Goal: Task Accomplishment & Management: Manage account settings

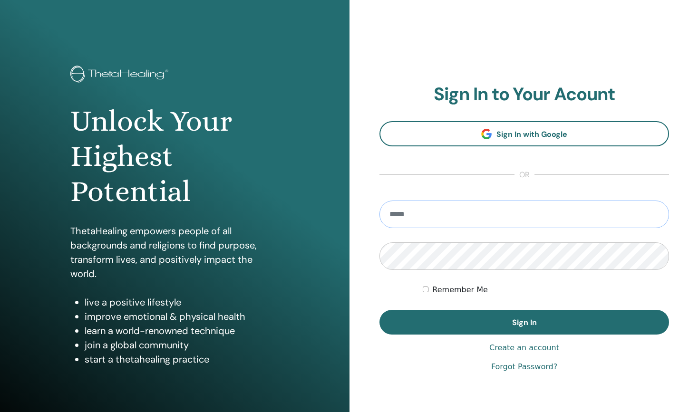
type input "**********"
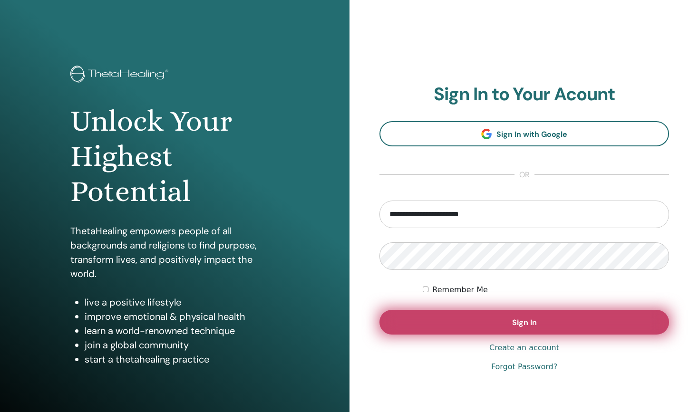
click at [512, 323] on span "Sign In" at bounding box center [524, 323] width 25 height 10
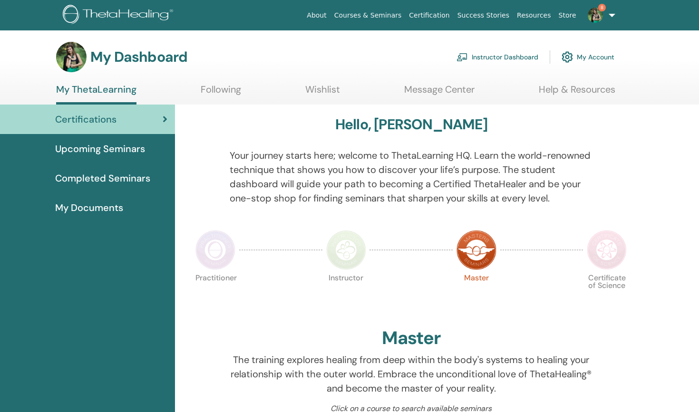
click at [498, 56] on link "Instructor Dashboard" at bounding box center [498, 57] width 82 height 21
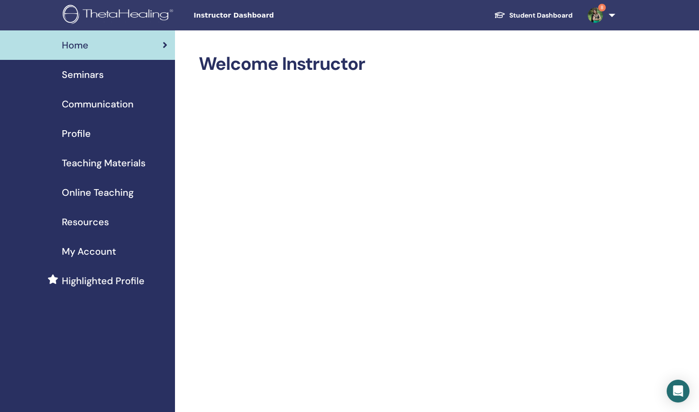
click at [91, 75] on span "Seminars" at bounding box center [83, 75] width 42 height 14
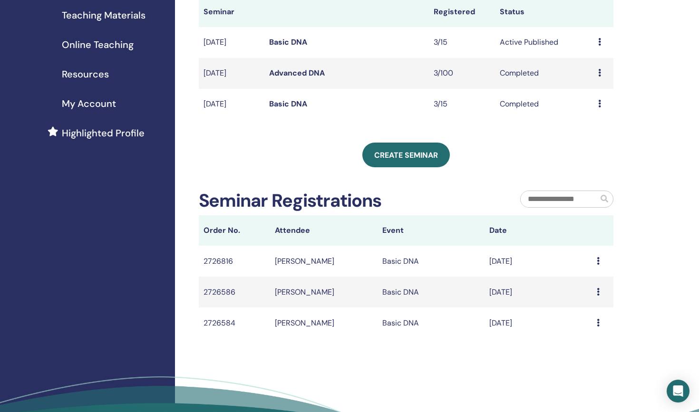
scroll to position [148, 0]
click at [595, 260] on td "Message" at bounding box center [602, 260] width 21 height 31
click at [598, 259] on icon at bounding box center [598, 261] width 3 height 8
click at [562, 249] on td "Sep/13, 2025" at bounding box center [538, 260] width 107 height 31
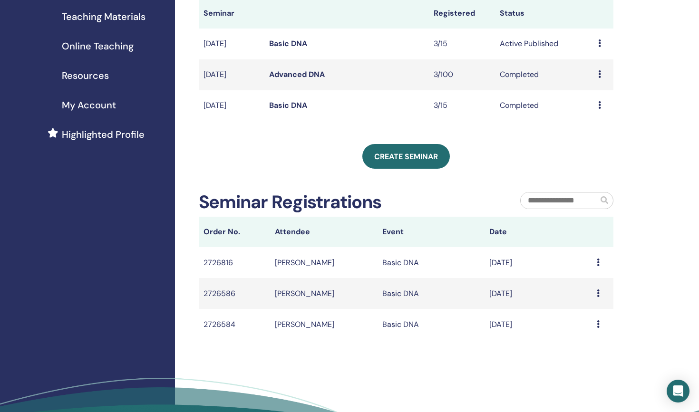
scroll to position [172, 0]
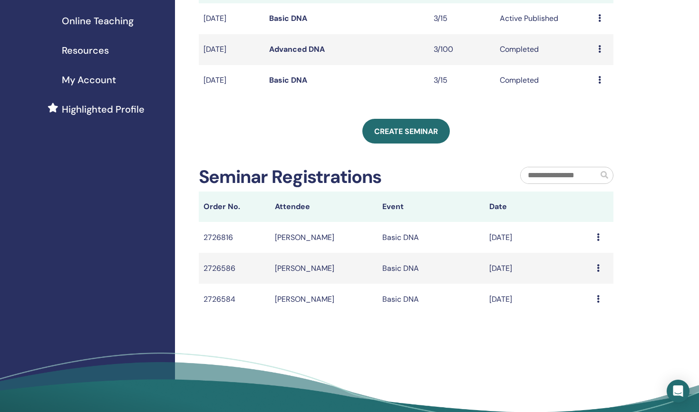
click at [597, 236] on icon at bounding box center [598, 238] width 3 height 8
click at [530, 228] on td "Sep/13, 2025" at bounding box center [538, 237] width 107 height 31
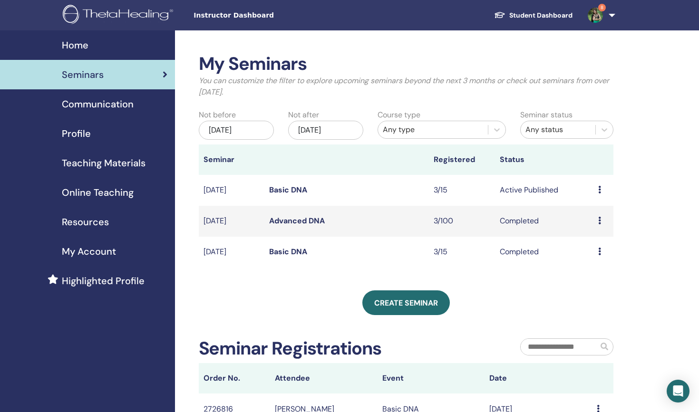
scroll to position [0, 0]
click at [293, 188] on link "Basic DNA" at bounding box center [288, 190] width 38 height 10
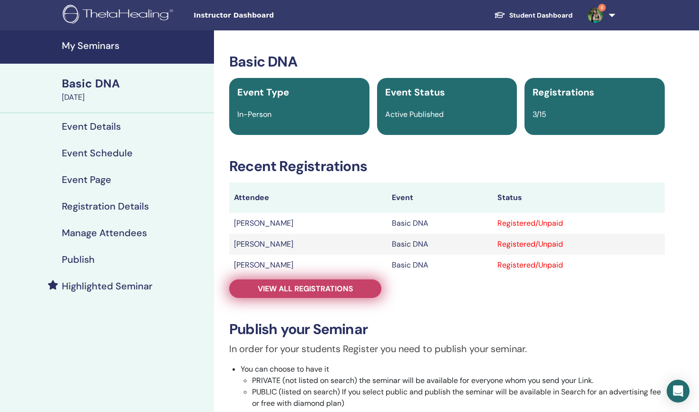
click at [347, 288] on span "View all registrations" at bounding box center [306, 289] width 96 height 10
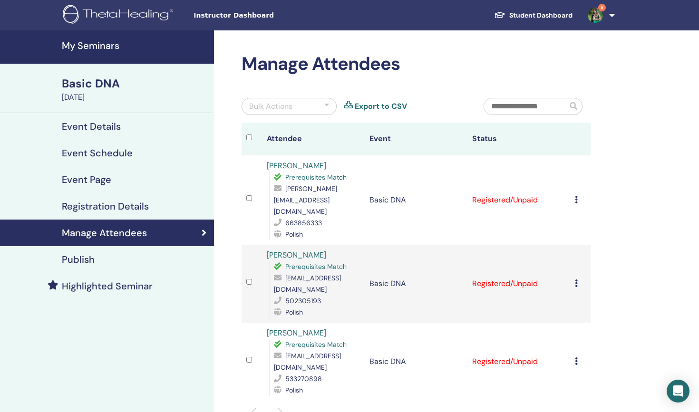
click at [575, 196] on icon at bounding box center [576, 200] width 3 height 8
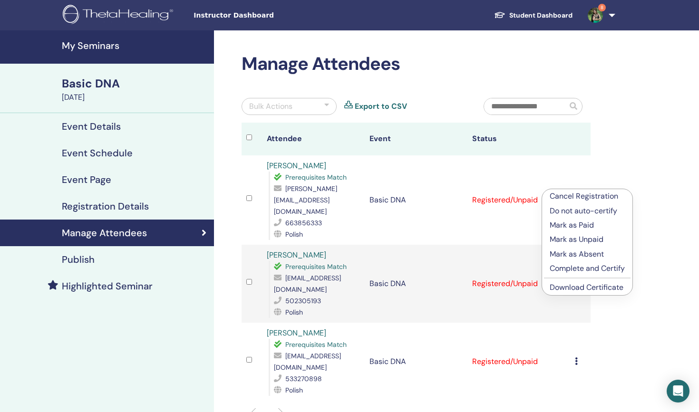
click at [588, 270] on p "Complete and Certify" at bounding box center [587, 268] width 75 height 11
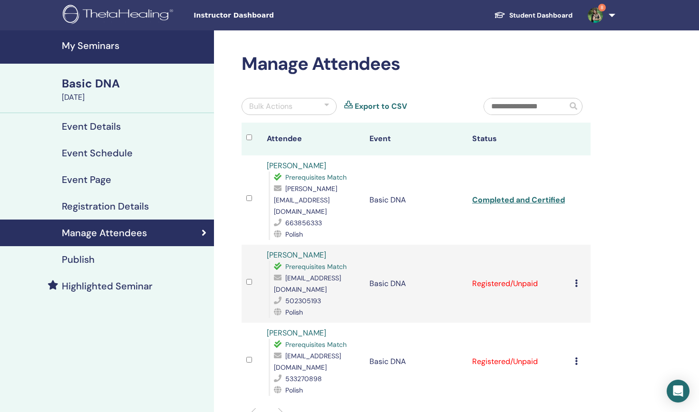
click at [576, 280] on icon at bounding box center [576, 284] width 3 height 8
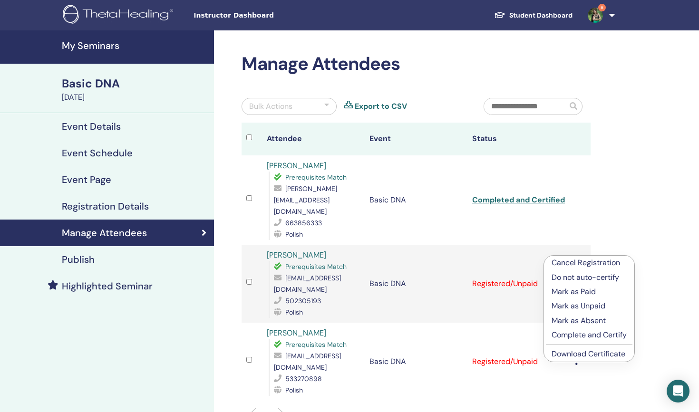
click at [576, 333] on p "Complete and Certify" at bounding box center [589, 335] width 75 height 11
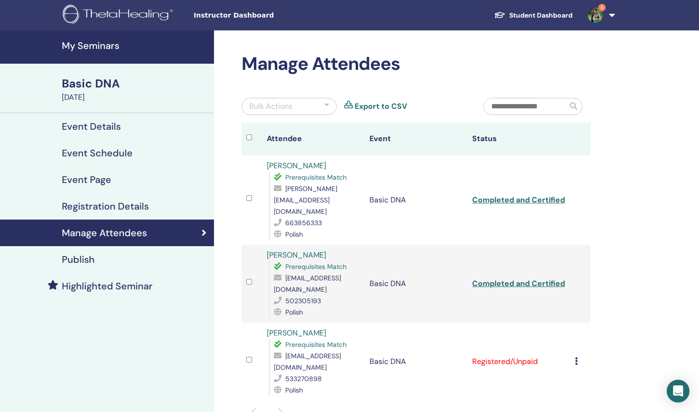
click at [576, 358] on icon at bounding box center [576, 362] width 3 height 8
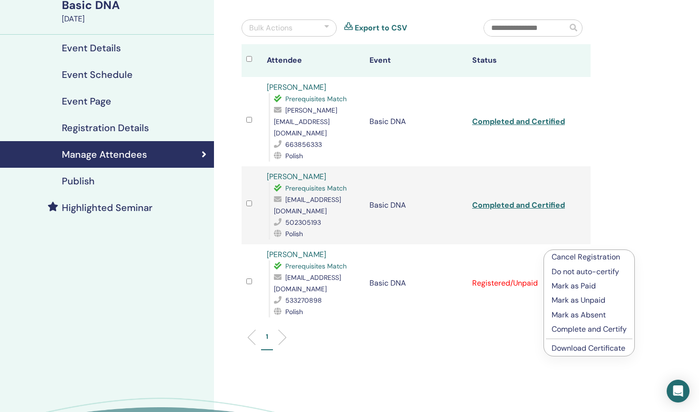
scroll to position [94, 0]
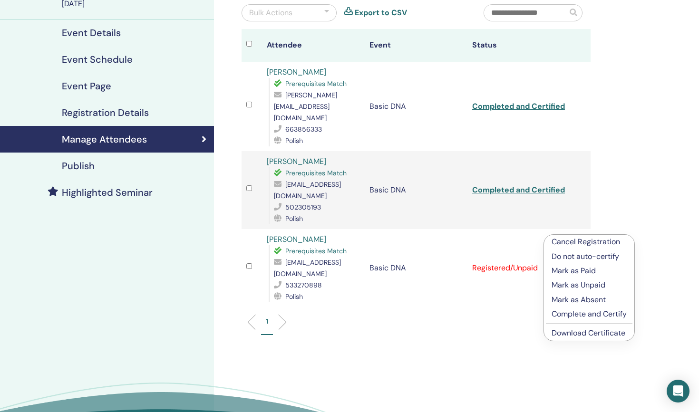
click at [569, 316] on p "Complete and Certify" at bounding box center [589, 314] width 75 height 11
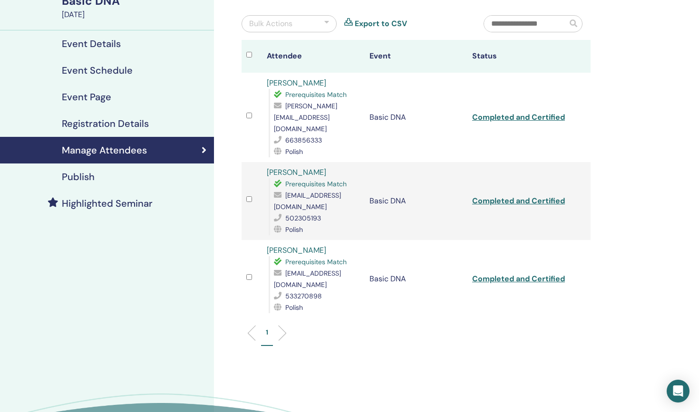
scroll to position [70, 0]
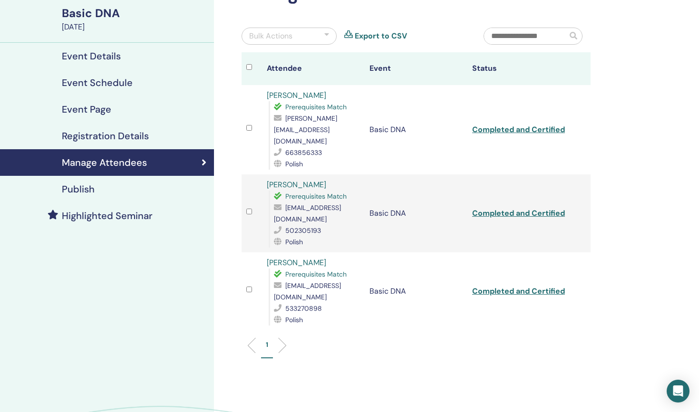
click at [528, 125] on link "Completed and Certified" at bounding box center [518, 130] width 93 height 10
click at [516, 208] on link "Completed and Certified" at bounding box center [518, 213] width 93 height 10
click at [500, 286] on link "Completed and Certified" at bounding box center [518, 291] width 93 height 10
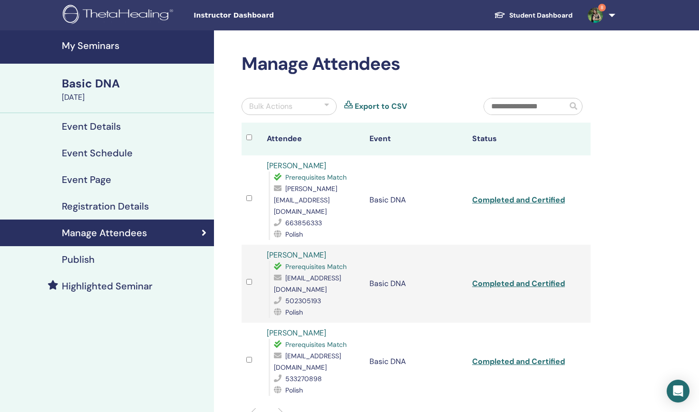
scroll to position [0, 0]
click at [515, 17] on link "Student Dashboard" at bounding box center [534, 16] width 94 height 18
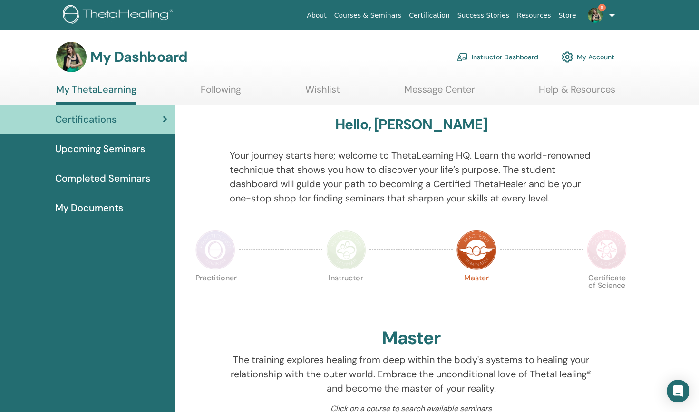
click at [96, 119] on span "Certifications" at bounding box center [85, 119] width 61 height 14
click at [86, 180] on span "Completed Seminars" at bounding box center [102, 178] width 95 height 14
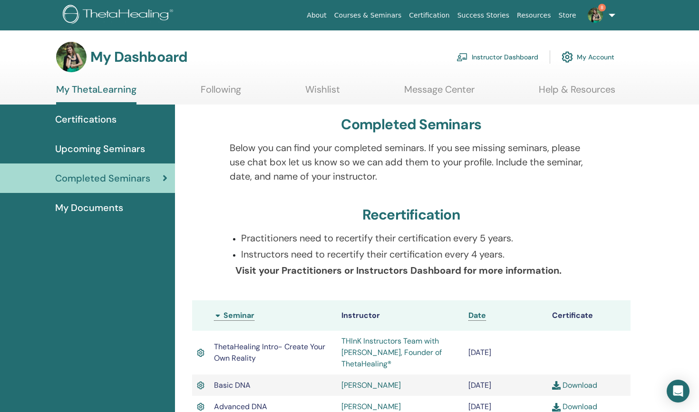
click at [491, 57] on link "Instructor Dashboard" at bounding box center [498, 57] width 82 height 21
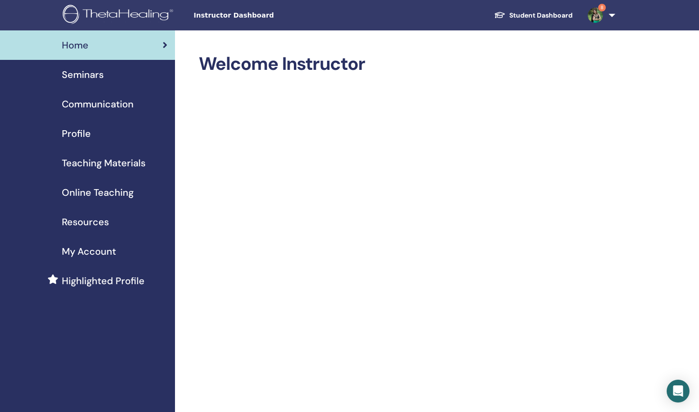
click at [85, 75] on span "Seminars" at bounding box center [83, 75] width 42 height 14
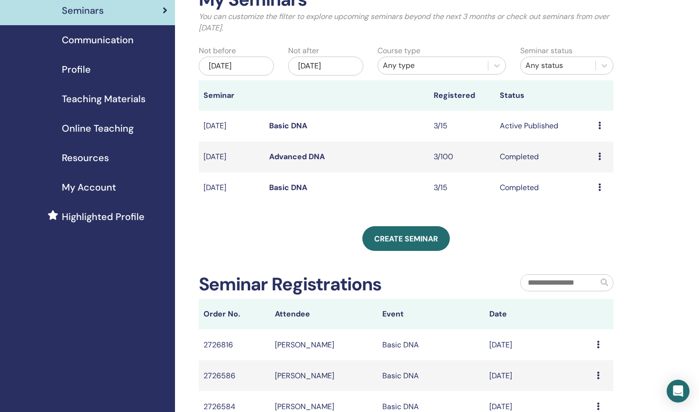
scroll to position [68, 0]
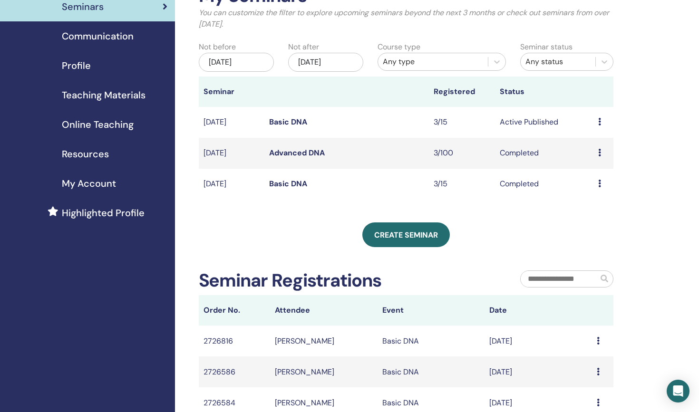
click at [293, 186] on link "Basic DNA" at bounding box center [288, 184] width 38 height 10
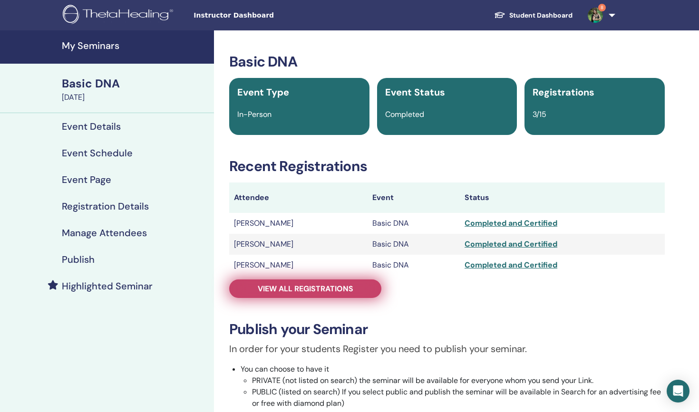
click at [337, 287] on span "View all registrations" at bounding box center [306, 289] width 96 height 10
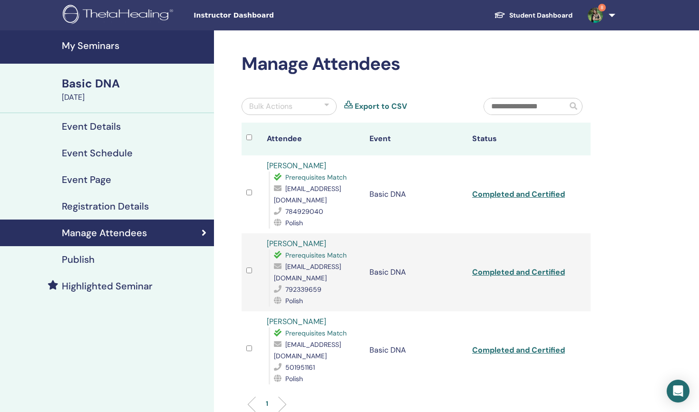
click at [514, 194] on link "Completed and Certified" at bounding box center [518, 194] width 93 height 10
